Goal: Task Accomplishment & Management: Manage account settings

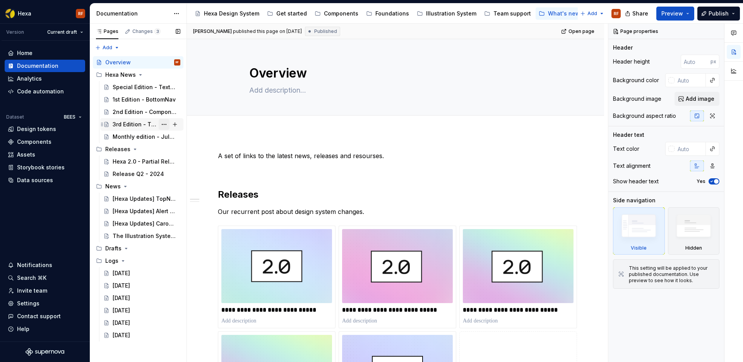
click at [165, 125] on button "Page tree" at bounding box center [164, 124] width 11 height 11
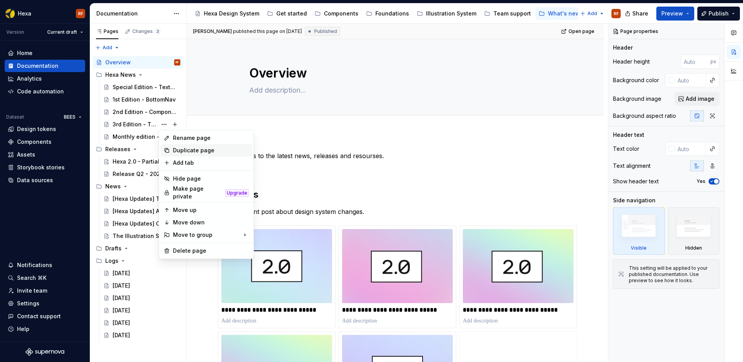
click at [187, 149] on div "Duplicate page" at bounding box center [211, 150] width 76 height 8
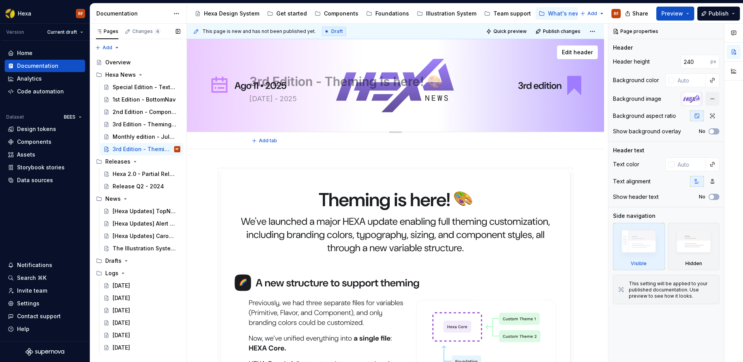
click at [262, 80] on textarea "3rd Edition - Theming is here! 🎨" at bounding box center [394, 81] width 293 height 19
click at [258, 81] on textarea "3rd Edition - Theming is here! 🎨" at bounding box center [394, 81] width 293 height 19
type textarea "*"
type textarea "4rd Edition - Theming is here! 🎨"
type textarea "*"
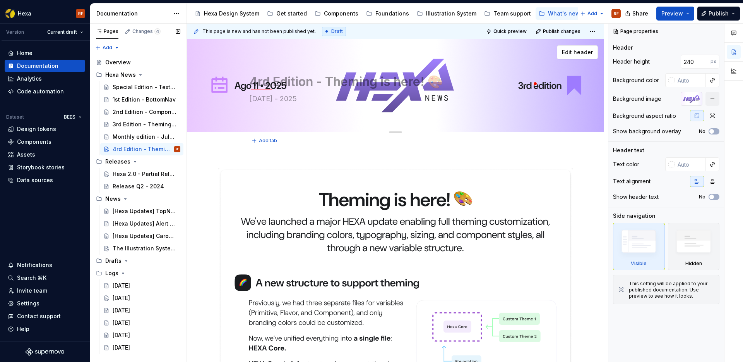
type textarea "4trd Edition - Theming is here! 🎨"
type textarea "*"
type textarea "4thrd Edition - Theming is here! 🎨"
type textarea "*"
type textarea "4thr Edition - Theming is here! 🎨"
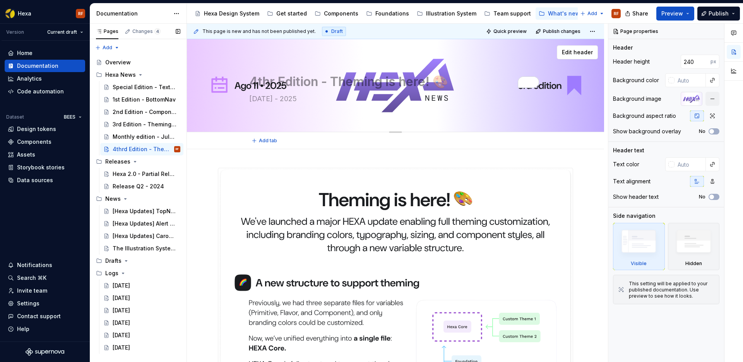
type textarea "*"
type textarea "4th Edition - Theming is here! 🎨"
type textarea "*"
type textarea "4th Edition - Theming is here! 🎨"
click at [364, 81] on textarea "4th Edition - Theming is here! 🎨" at bounding box center [394, 81] width 293 height 19
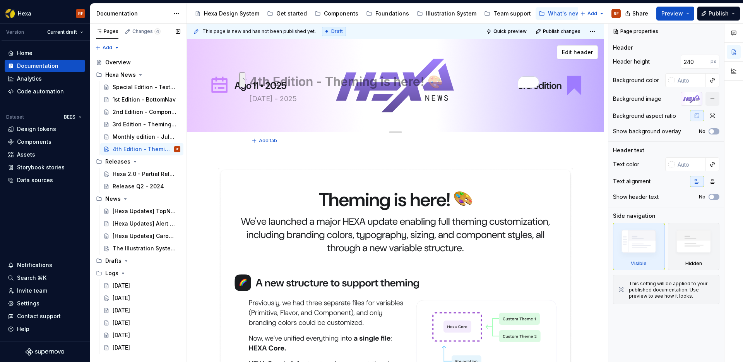
drag, startPoint x: 329, startPoint y: 79, endPoint x: 444, endPoint y: 83, distance: 114.3
click at [446, 82] on textarea "4th Edition - Theming is here! 🎨" at bounding box center [394, 81] width 293 height 19
paste textarea "ooltip revamp 💪"
type textarea "*"
type textarea "4th Edition - Tooltip revamp 💪"
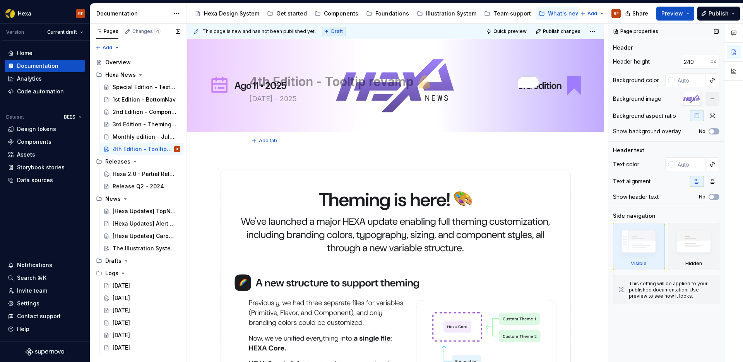
type textarea "*"
type textarea "4th Edition - Tooltip revamp 💪"
click at [716, 99] on button "button" at bounding box center [713, 99] width 14 height 14
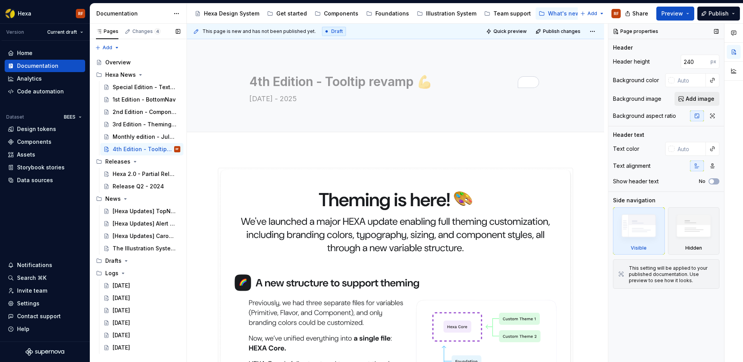
click at [695, 99] on span "Add image" at bounding box center [700, 99] width 29 height 8
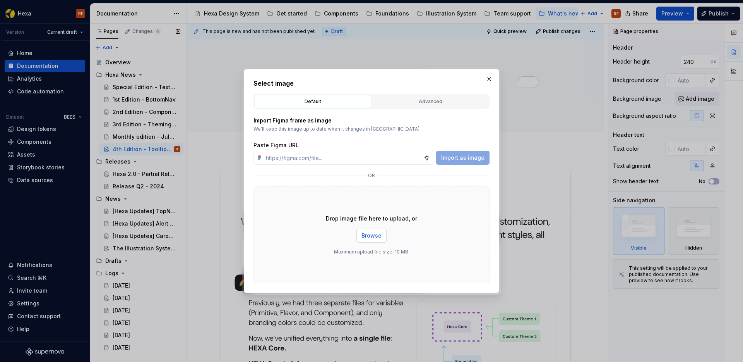
click at [380, 233] on span "Browse" at bounding box center [372, 236] width 20 height 8
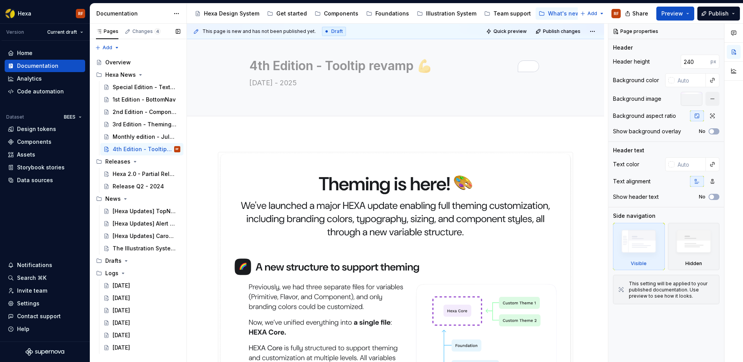
scroll to position [16, 0]
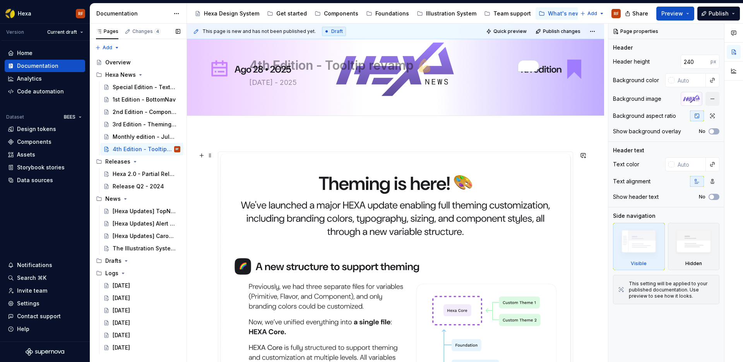
click at [381, 178] on img at bounding box center [395, 291] width 355 height 279
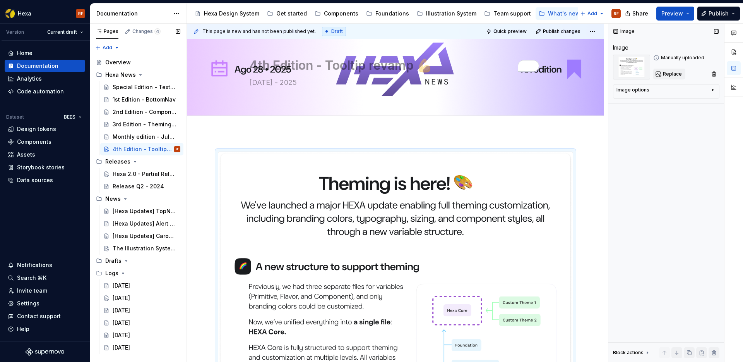
click at [671, 74] on span "Replace" at bounding box center [672, 74] width 19 height 6
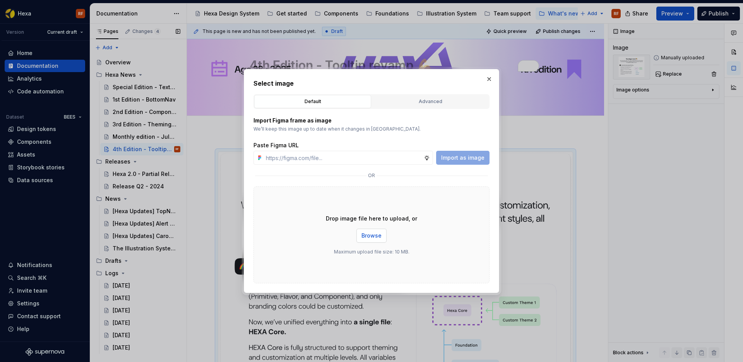
click at [371, 238] on span "Browse" at bounding box center [372, 236] width 20 height 8
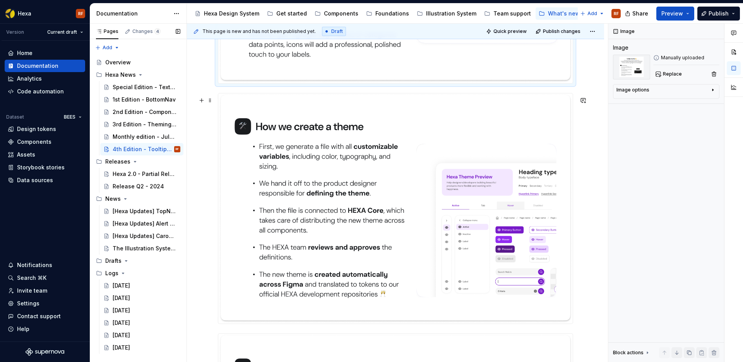
scroll to position [388, 0]
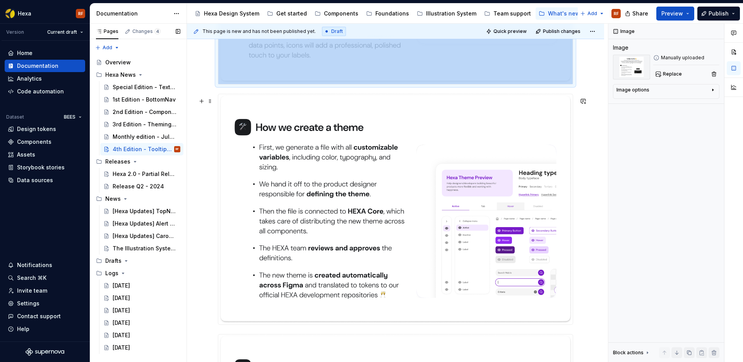
click at [390, 167] on img "To enrich screen reader interactions, please activate Accessibility in Grammarl…" at bounding box center [395, 209] width 355 height 230
click at [663, 74] on span "Replace" at bounding box center [672, 74] width 19 height 6
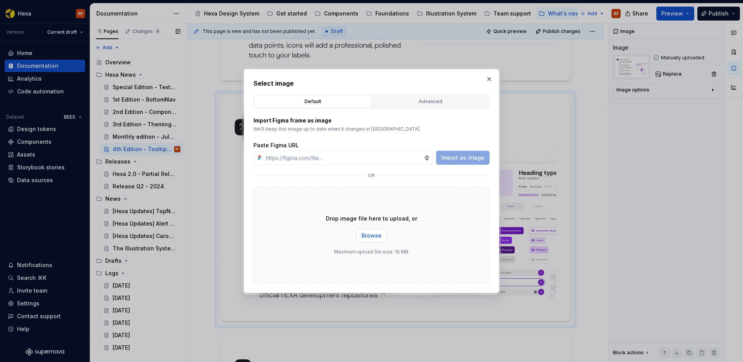
click at [361, 235] on button "Browse" at bounding box center [372, 235] width 30 height 14
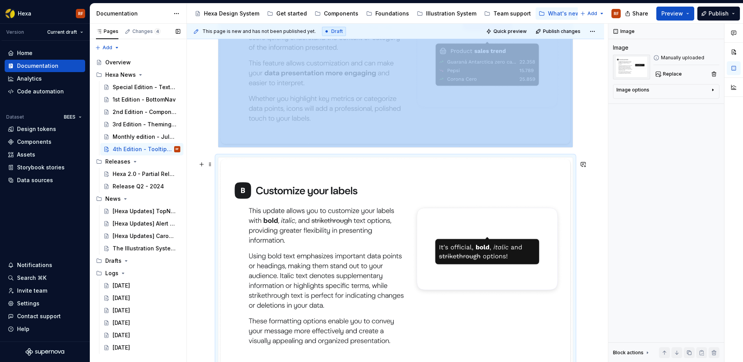
scroll to position [324, 0]
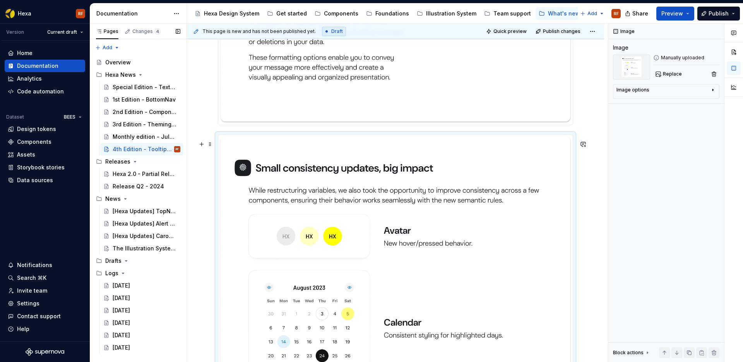
click at [431, 176] on img "To enrich screen reader interactions, please activate Accessibility in Grammarl…" at bounding box center [395, 316] width 355 height 362
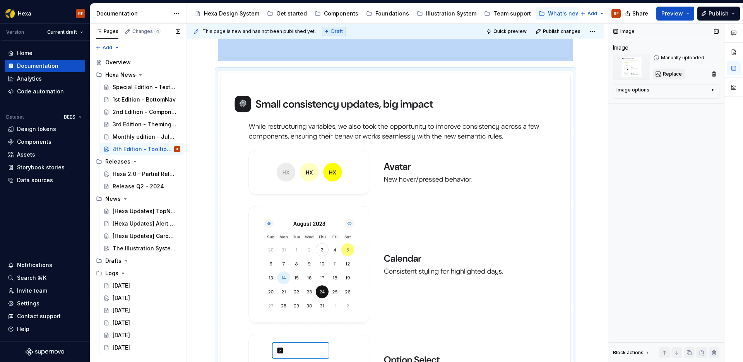
click at [669, 73] on span "Replace" at bounding box center [672, 74] width 19 height 6
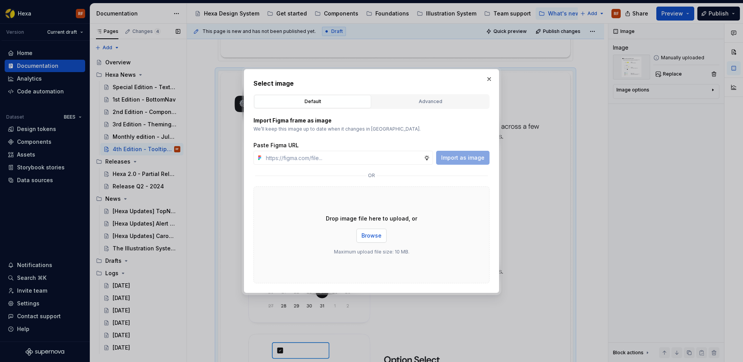
click at [373, 232] on span "Browse" at bounding box center [372, 236] width 20 height 8
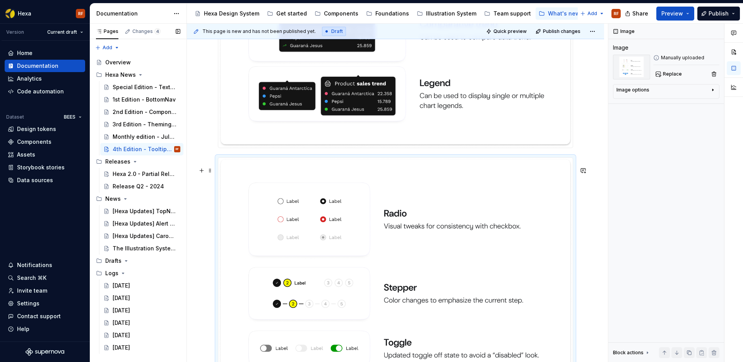
click at [397, 214] on img "To enrich screen reader interactions, please activate Accessibility in Grammarl…" at bounding box center [395, 307] width 355 height 299
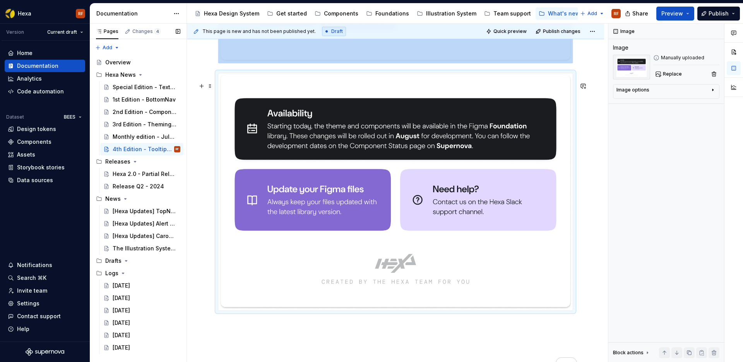
click at [450, 134] on img "To enrich screen reader interactions, please activate Accessibility in Grammarl…" at bounding box center [395, 191] width 355 height 237
click at [675, 73] on span "Replace" at bounding box center [672, 74] width 19 height 6
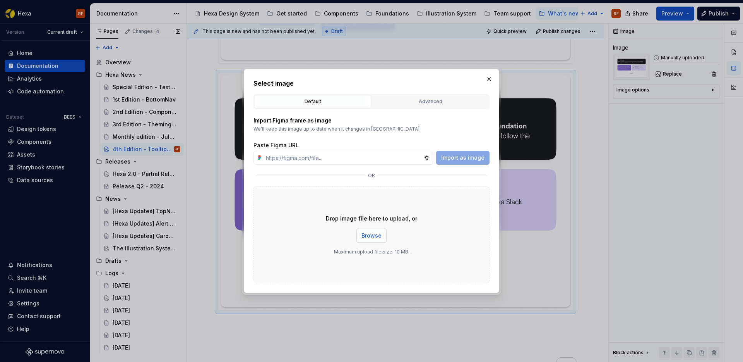
click at [374, 233] on span "Browse" at bounding box center [372, 236] width 20 height 8
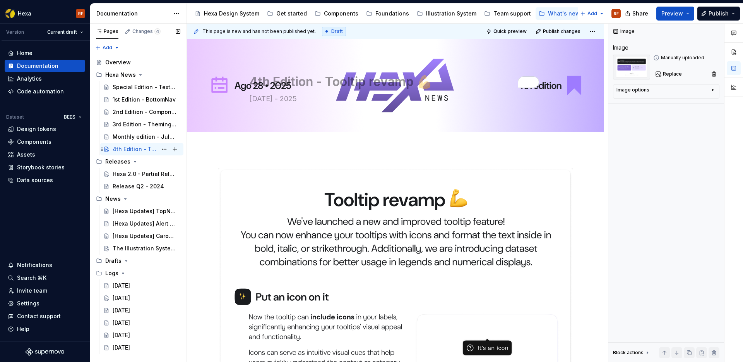
click at [150, 150] on div "4th Edition - Tooltip revamp 💪" at bounding box center [135, 149] width 45 height 8
click at [168, 151] on button "Page tree" at bounding box center [164, 149] width 11 height 11
click at [324, 148] on html "Hexa RF Version Current draft Home Documentation Analytics Code automation Data…" at bounding box center [371, 181] width 743 height 362
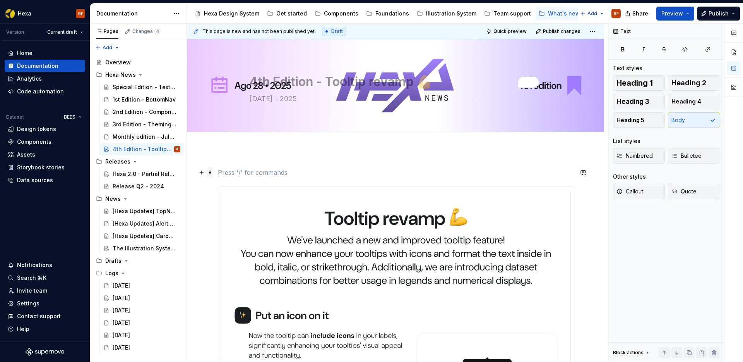
click at [209, 172] on span at bounding box center [210, 172] width 6 height 11
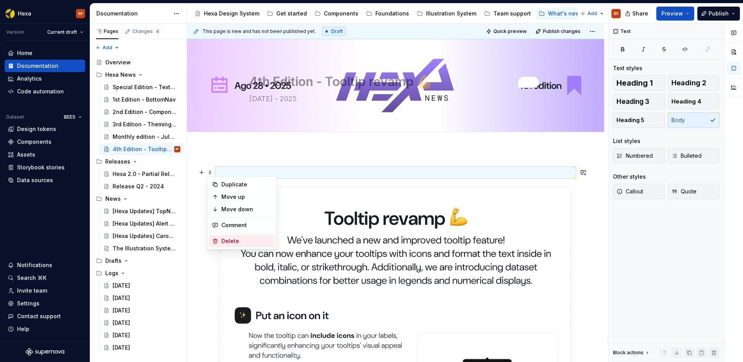
click at [224, 237] on div "Delete" at bounding box center [246, 241] width 50 height 8
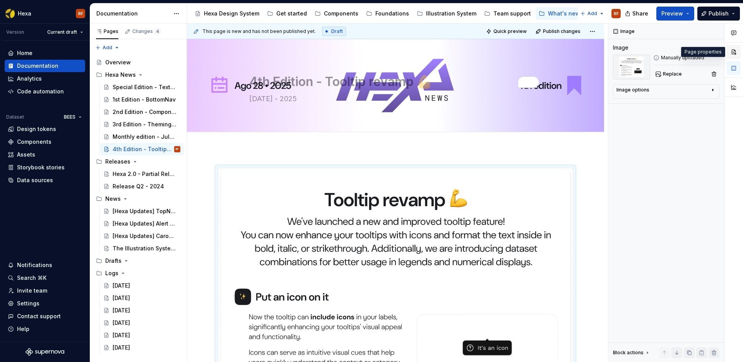
click at [733, 48] on button "button" at bounding box center [734, 52] width 14 height 14
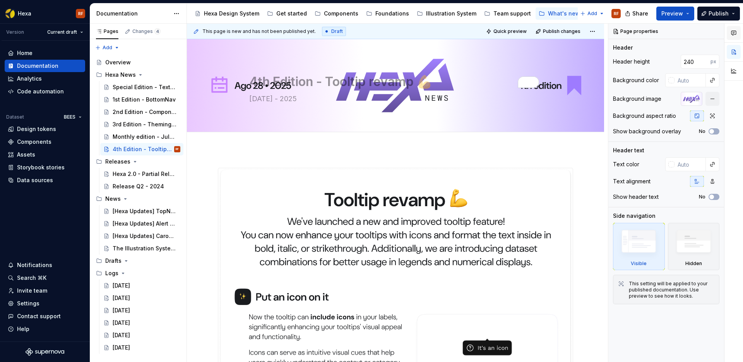
click at [734, 34] on icon "button" at bounding box center [734, 33] width 6 height 6
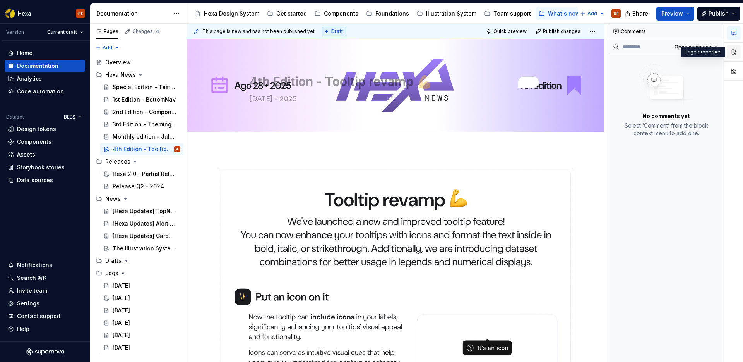
click at [734, 50] on button "button" at bounding box center [734, 52] width 14 height 14
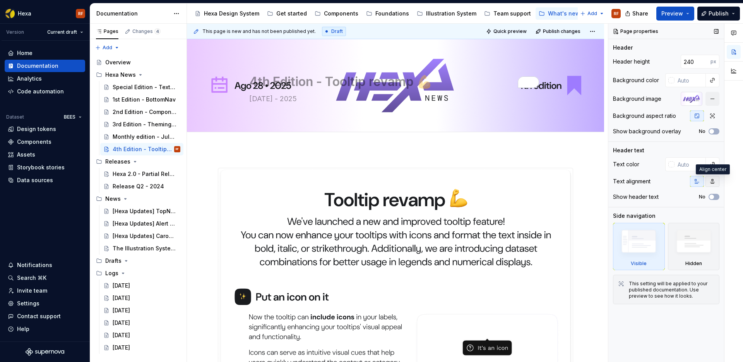
click at [716, 180] on icon "button" at bounding box center [713, 181] width 6 height 6
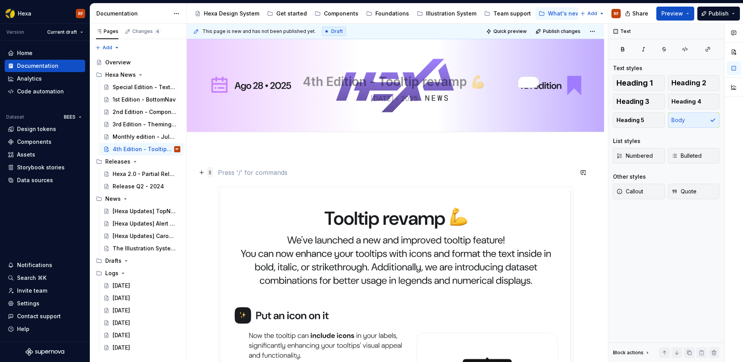
click at [208, 172] on span at bounding box center [210, 172] width 6 height 11
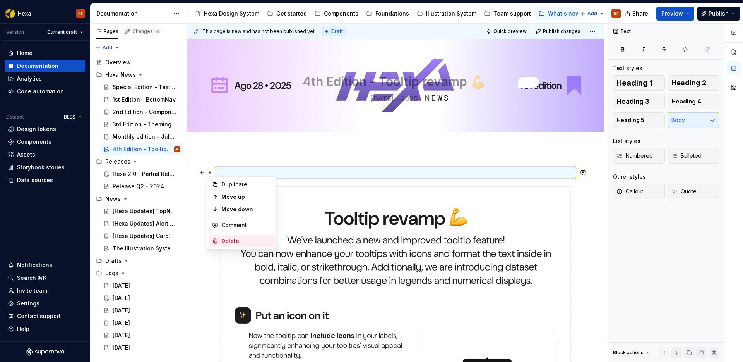
click at [233, 239] on div "Delete" at bounding box center [246, 241] width 50 height 8
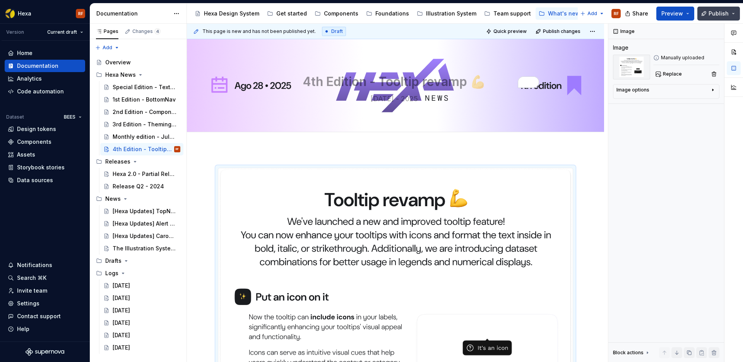
click at [721, 15] on span "Publish" at bounding box center [719, 14] width 20 height 8
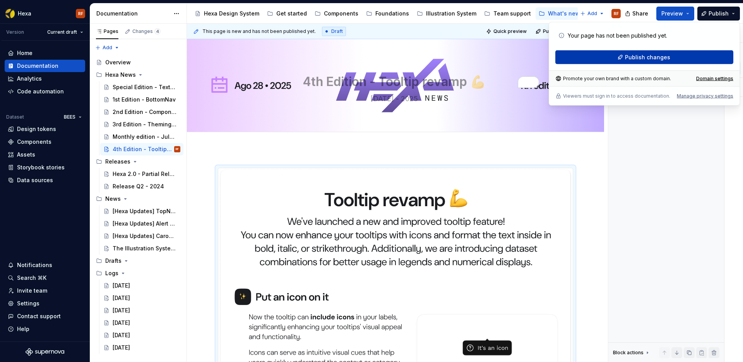
click at [647, 55] on span "Publish changes" at bounding box center [647, 57] width 45 height 8
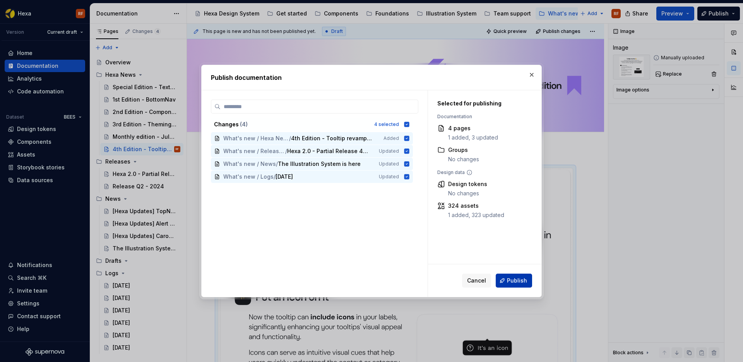
click at [510, 281] on span "Publish" at bounding box center [517, 280] width 20 height 8
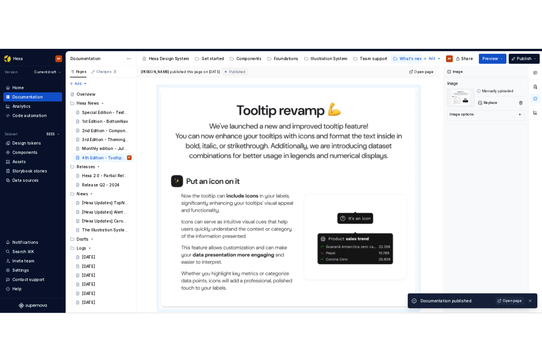
scroll to position [0, 0]
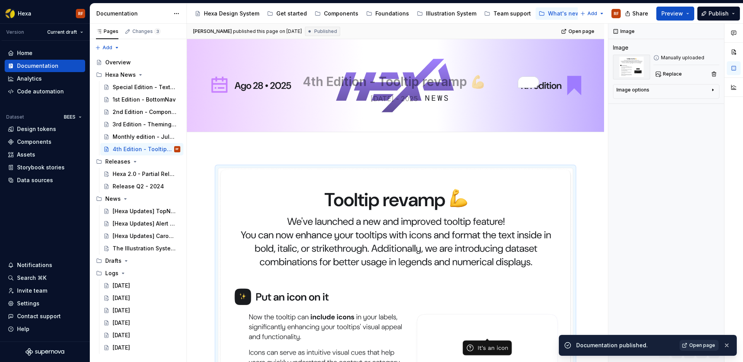
click at [697, 343] on span "Open page" at bounding box center [703, 345] width 26 height 6
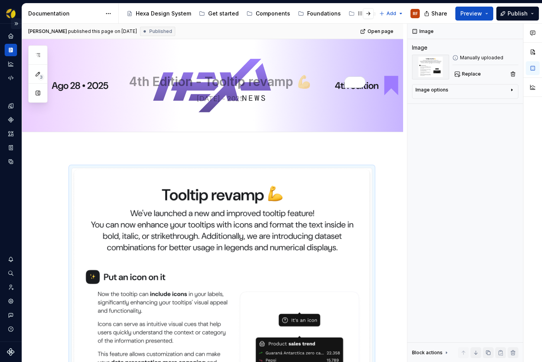
click at [19, 25] on button "Expand sidebar" at bounding box center [16, 23] width 11 height 11
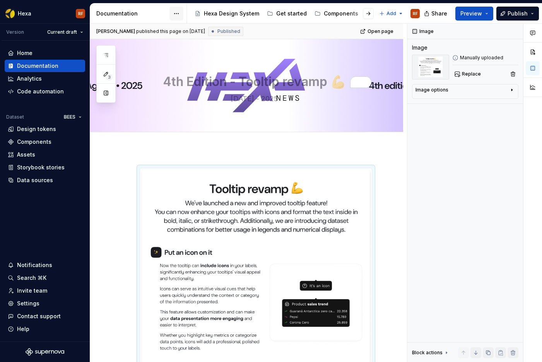
click at [180, 10] on html "Hexa RF Version Current draft Home Documentation Analytics Code automation Data…" at bounding box center [271, 181] width 542 height 362
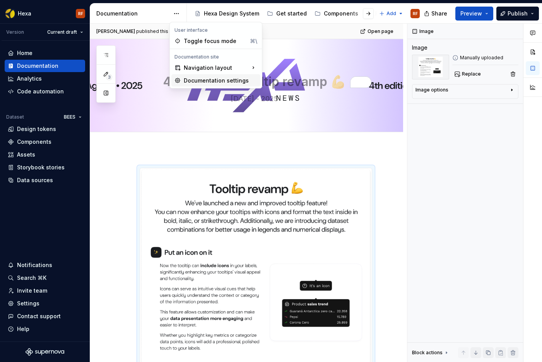
click at [204, 80] on div "Documentation settings" at bounding box center [221, 81] width 74 height 8
type textarea "*"
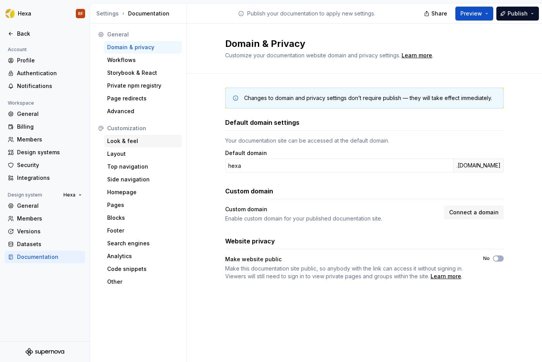
click at [131, 140] on div "Look & feel" at bounding box center [143, 141] width 72 height 8
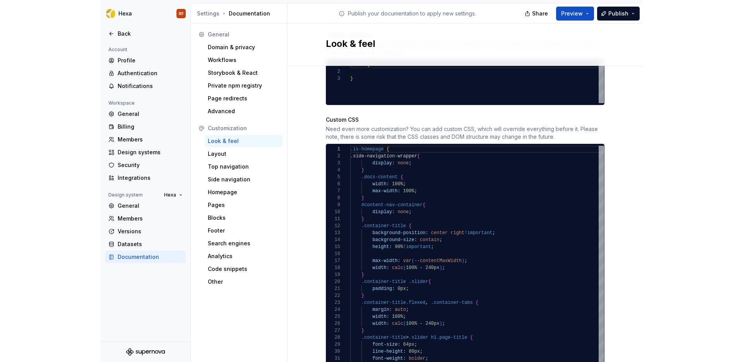
scroll to position [525, 0]
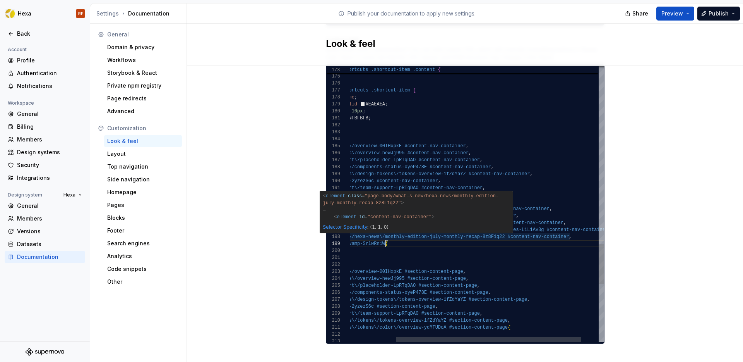
scroll to position [35, 221]
click at [509, 234] on span "#content-nav-container" at bounding box center [538, 236] width 61 height 5
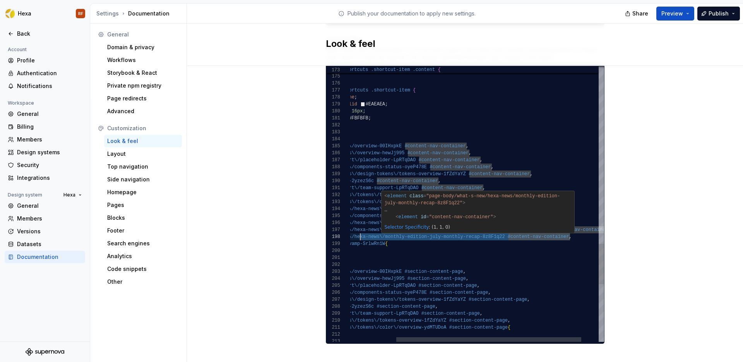
scroll to position [42, 0]
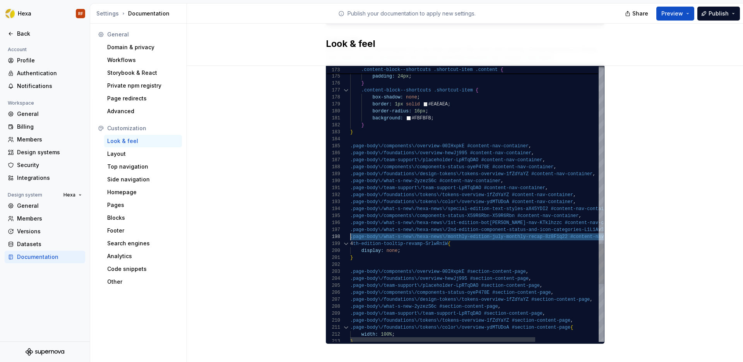
drag, startPoint x: 570, startPoint y: 230, endPoint x: 331, endPoint y: 226, distance: 238.5
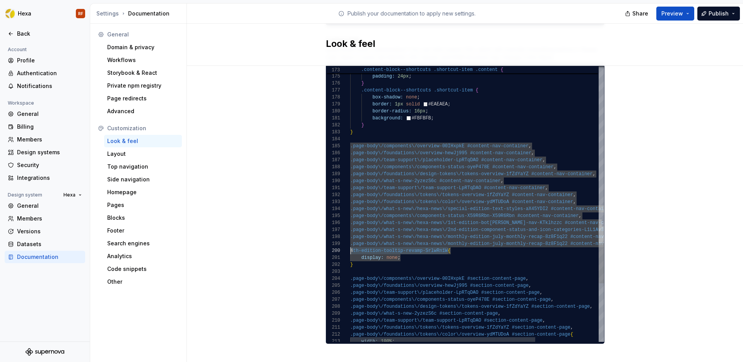
drag, startPoint x: 448, startPoint y: 245, endPoint x: 350, endPoint y: 244, distance: 97.2
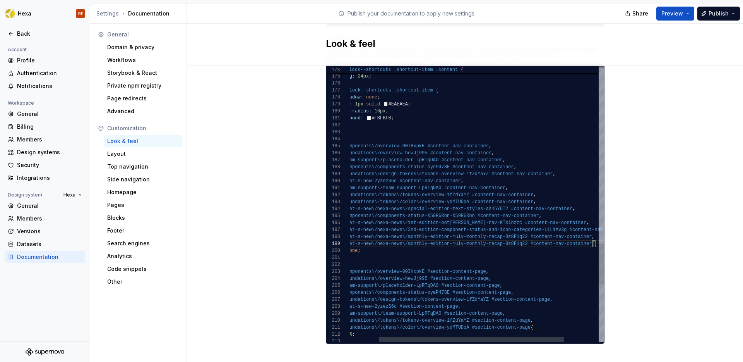
scroll to position [35, 283]
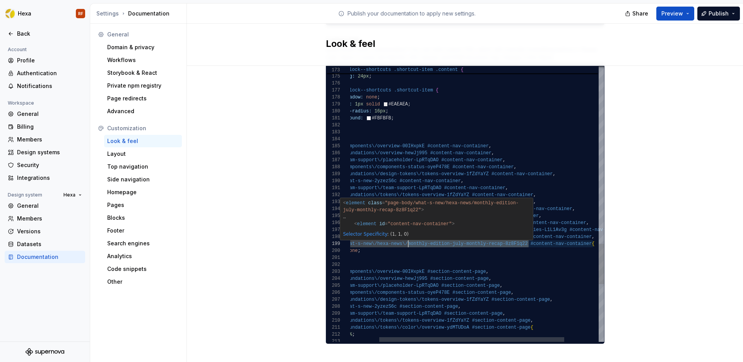
drag, startPoint x: 528, startPoint y: 237, endPoint x: 409, endPoint y: 237, distance: 119.6
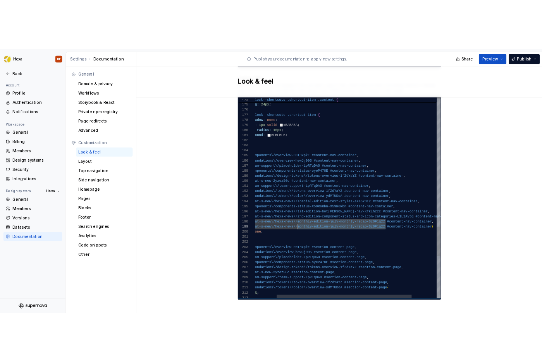
scroll to position [35, 196]
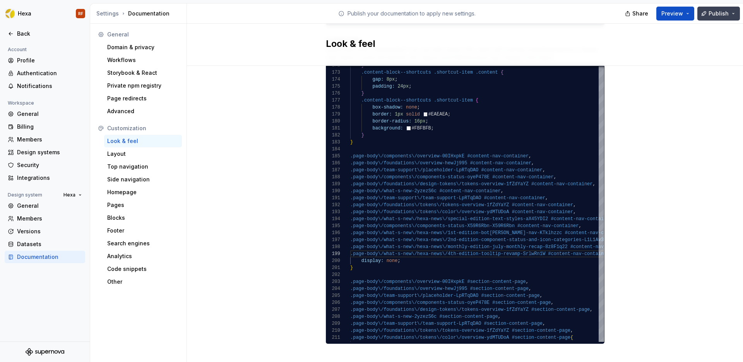
type textarea "**********"
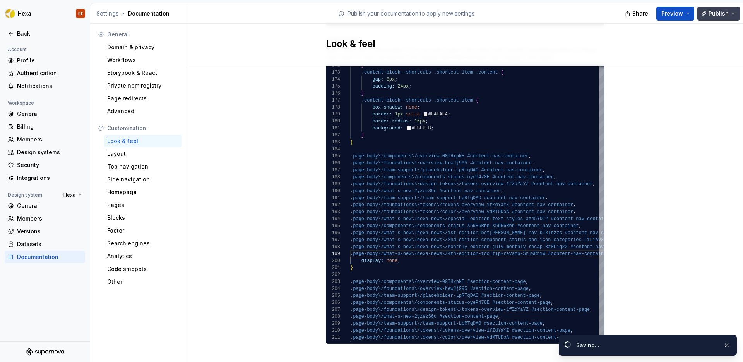
click at [712, 11] on span "Publish" at bounding box center [719, 14] width 20 height 8
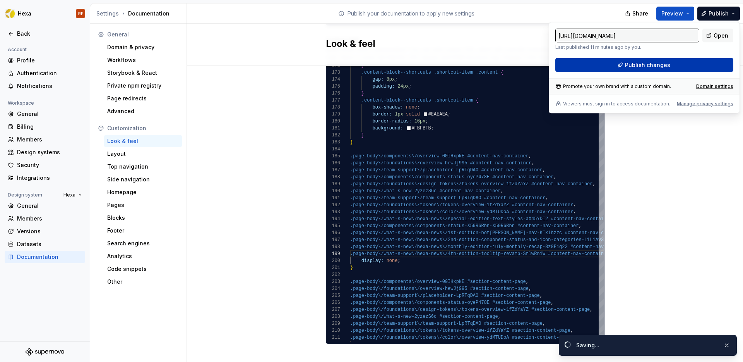
click at [645, 65] on span "Publish changes" at bounding box center [647, 65] width 45 height 8
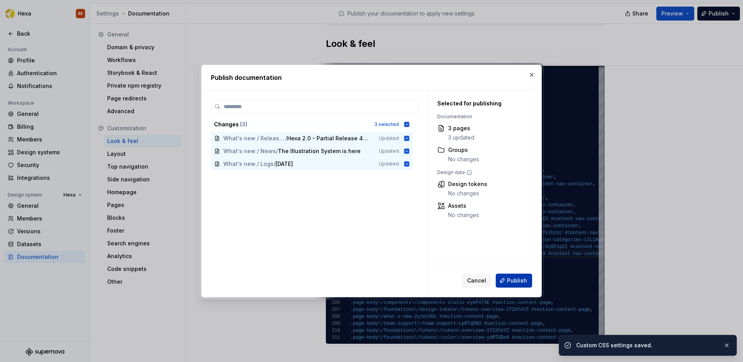
click at [518, 277] on span "Publish" at bounding box center [517, 280] width 20 height 8
